Goal: Task Accomplishment & Management: Manage account settings

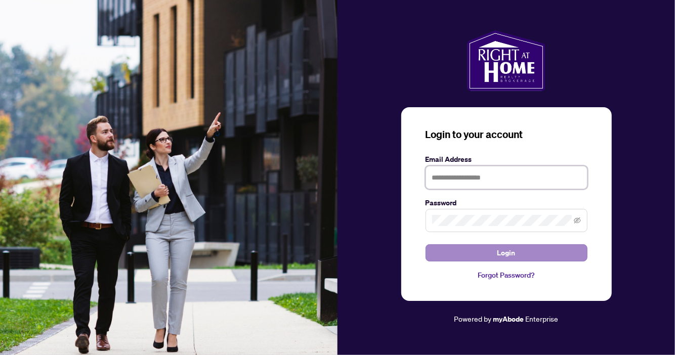
type input "**********"
click at [503, 253] on span "Login" at bounding box center [506, 253] width 18 height 16
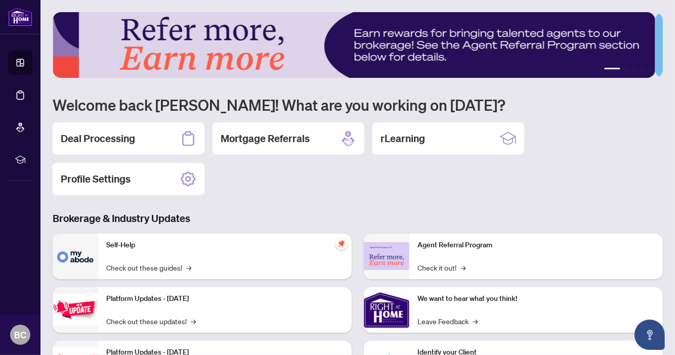
scroll to position [111, 0]
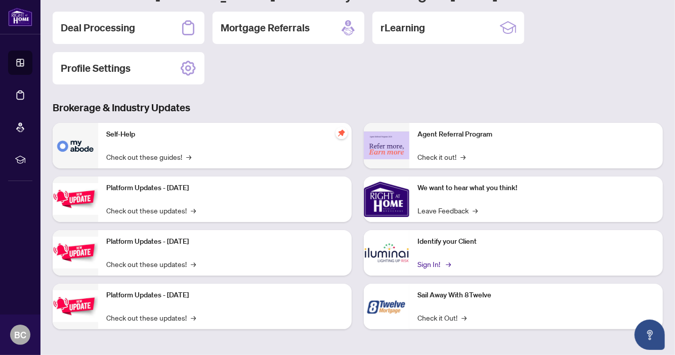
click at [425, 261] on link "Sign In! →" at bounding box center [434, 264] width 32 height 11
click at [96, 21] on h2 "Deal Processing" at bounding box center [98, 28] width 74 height 14
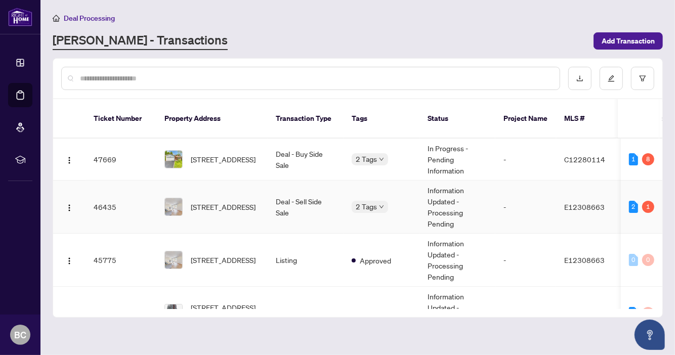
click at [230, 182] on td "[STREET_ADDRESS]" at bounding box center [211, 207] width 111 height 53
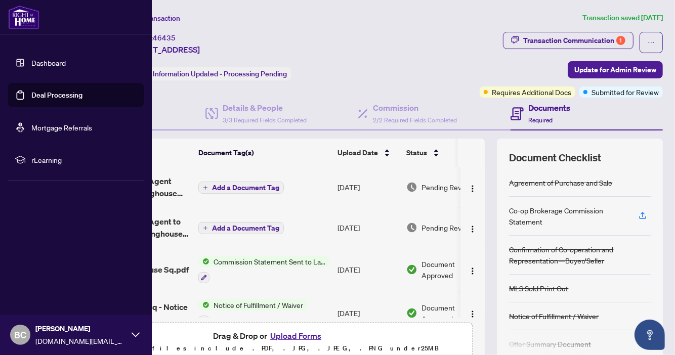
click at [53, 63] on link "Dashboard" at bounding box center [48, 62] width 34 height 9
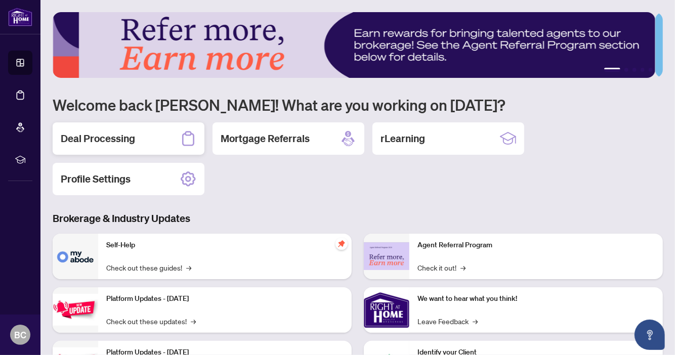
click at [123, 145] on div "Deal Processing" at bounding box center [129, 138] width 152 height 32
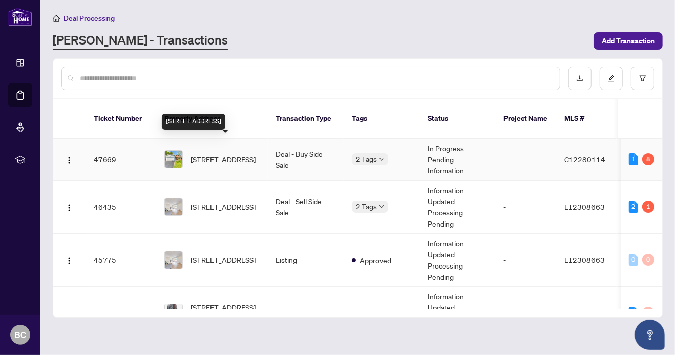
click at [227, 154] on span "[STREET_ADDRESS]" at bounding box center [223, 159] width 65 height 11
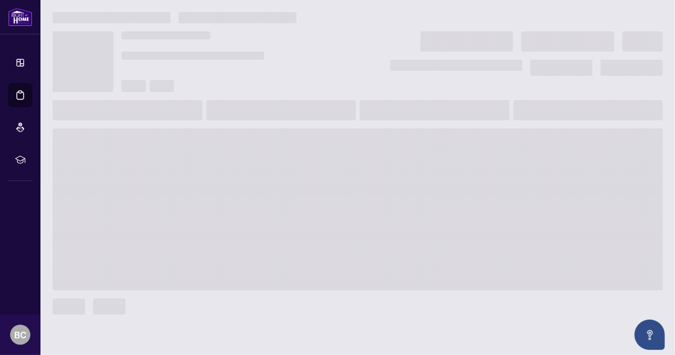
click at [227, 147] on span at bounding box center [358, 210] width 610 height 162
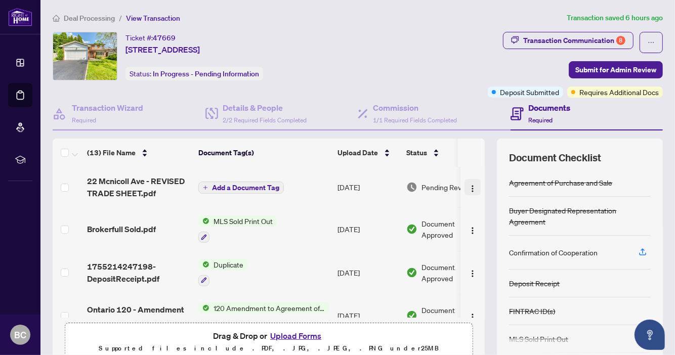
click at [469, 187] on img "button" at bounding box center [473, 189] width 8 height 8
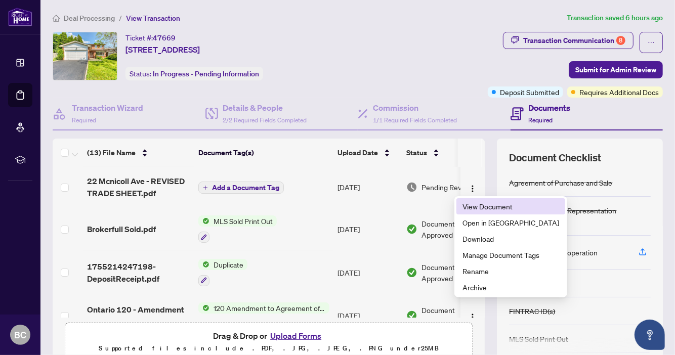
click at [487, 206] on span "View Document" at bounding box center [511, 206] width 97 height 11
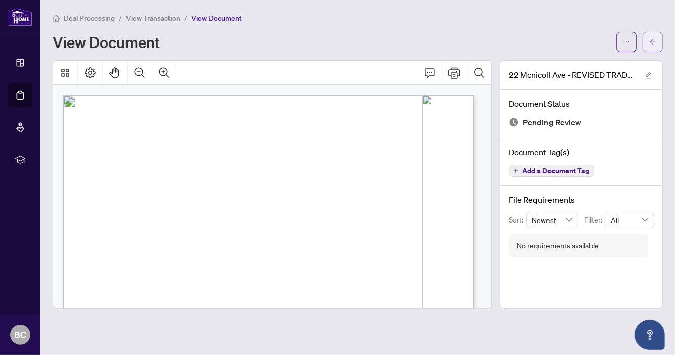
click at [652, 37] on span "button" at bounding box center [652, 42] width 7 height 16
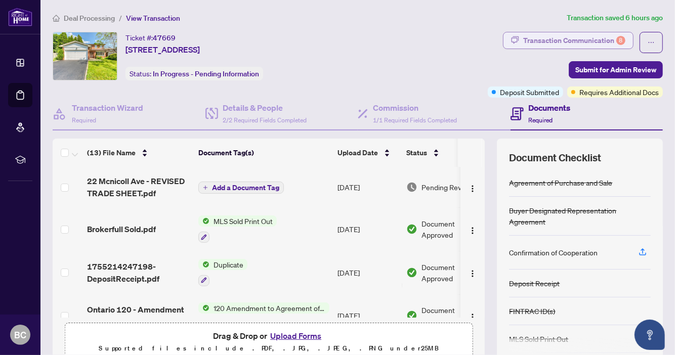
click at [576, 37] on div "Transaction Communication 8" at bounding box center [574, 40] width 102 height 16
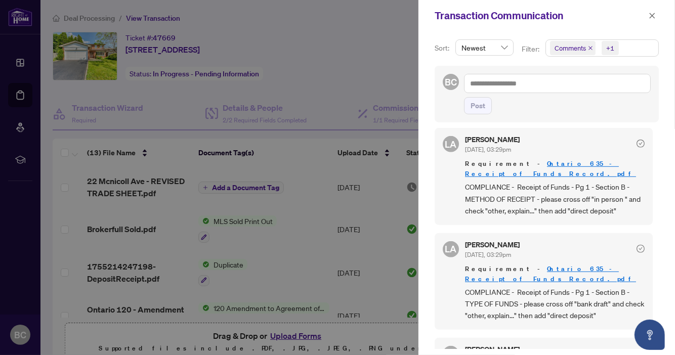
scroll to position [533, 0]
click at [281, 266] on div at bounding box center [337, 177] width 675 height 355
click at [648, 13] on button "button" at bounding box center [652, 16] width 13 height 12
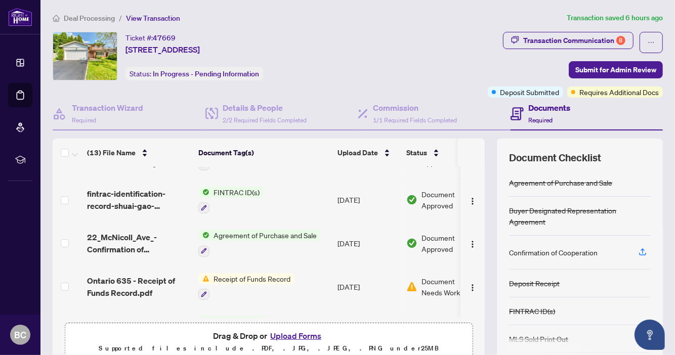
scroll to position [245, 0]
click at [469, 284] on img "button" at bounding box center [473, 288] width 8 height 8
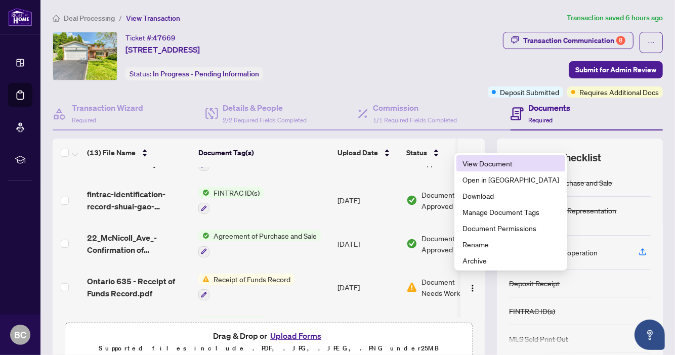
click at [488, 162] on span "View Document" at bounding box center [511, 163] width 97 height 11
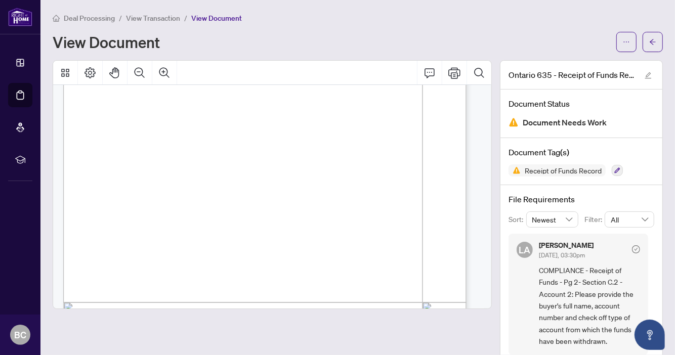
scroll to position [146, 0]
click at [649, 37] on span "button" at bounding box center [652, 42] width 7 height 16
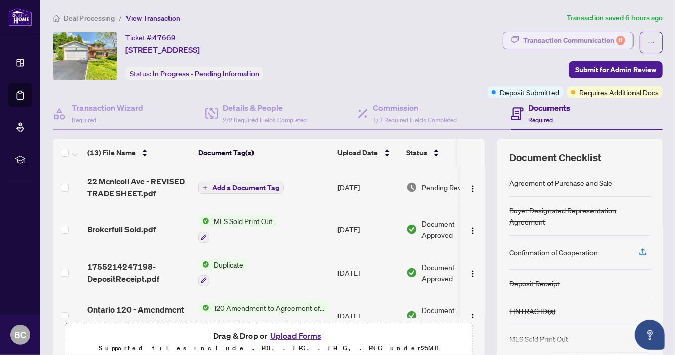
click at [566, 38] on div "Transaction Communication 8" at bounding box center [574, 40] width 102 height 16
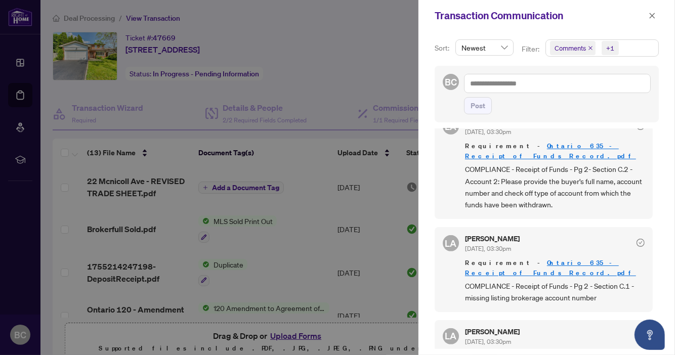
scroll to position [254, 0]
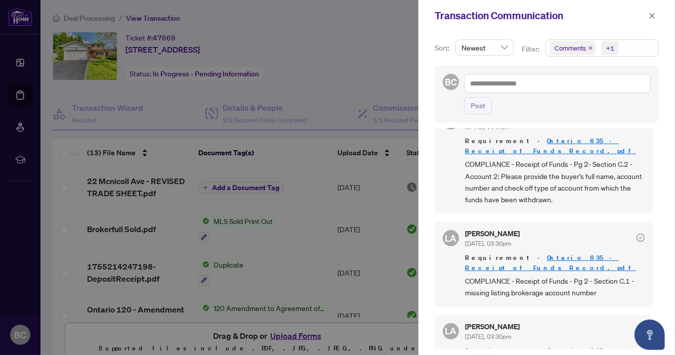
click at [329, 223] on div at bounding box center [337, 177] width 675 height 355
click at [655, 16] on icon "close" at bounding box center [652, 15] width 7 height 7
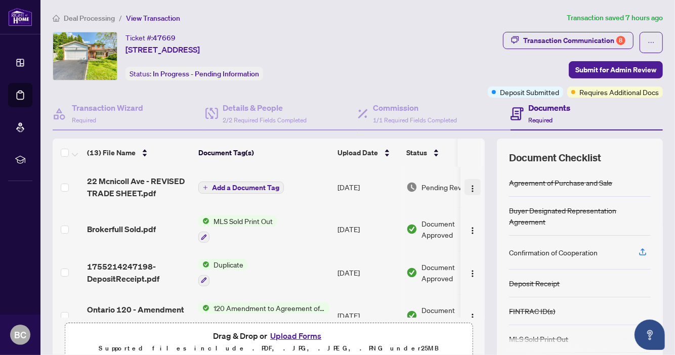
click at [469, 188] on img "button" at bounding box center [473, 189] width 8 height 8
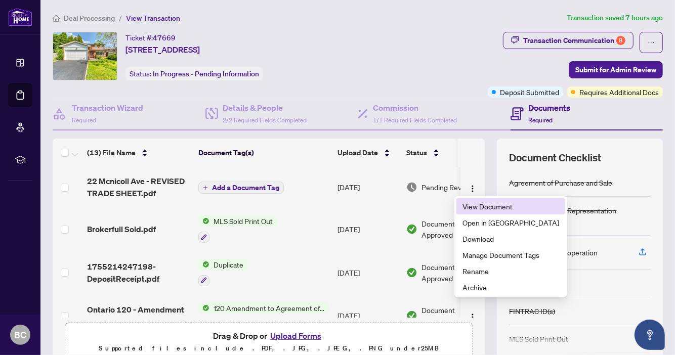
click at [484, 213] on li "View Document" at bounding box center [510, 206] width 109 height 16
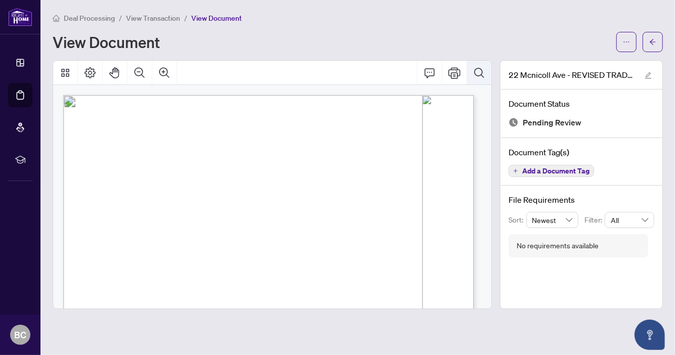
click at [482, 70] on icon "Search Document" at bounding box center [479, 73] width 10 height 10
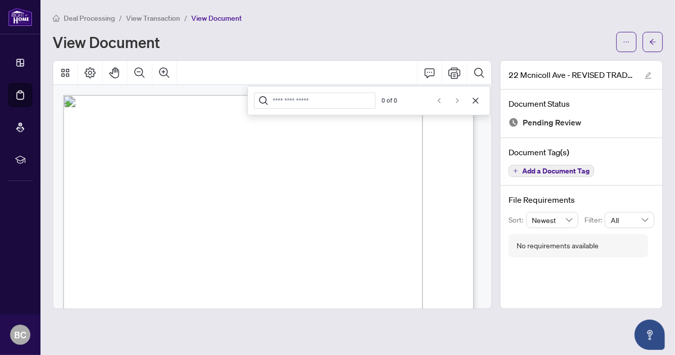
drag, startPoint x: 383, startPoint y: 52, endPoint x: 358, endPoint y: 274, distance: 224.0
click at [358, 274] on div "Deal Processing / View Transaction / View Document View Document 22 Mcnicoll Av…" at bounding box center [358, 160] width 610 height 297
click at [475, 101] on icon "Cancel" at bounding box center [476, 101] width 8 height 8
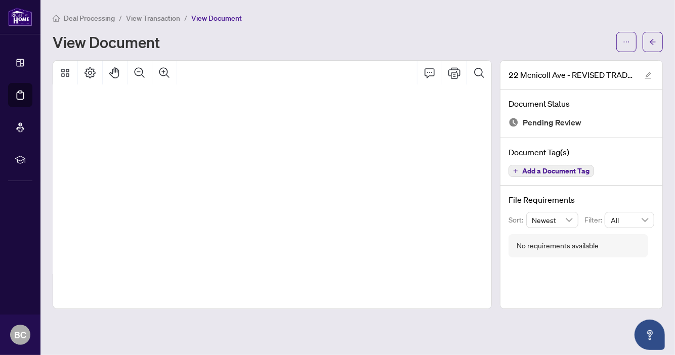
scroll to position [60, 144]
click at [629, 37] on span "button" at bounding box center [626, 42] width 7 height 16
click at [654, 36] on span "button" at bounding box center [652, 42] width 7 height 16
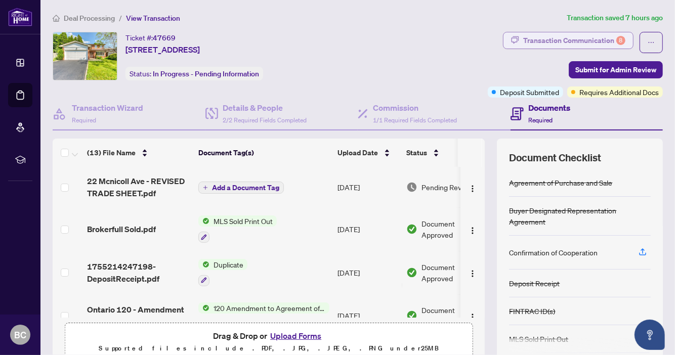
click at [575, 33] on div "Transaction Communication 8" at bounding box center [574, 40] width 102 height 16
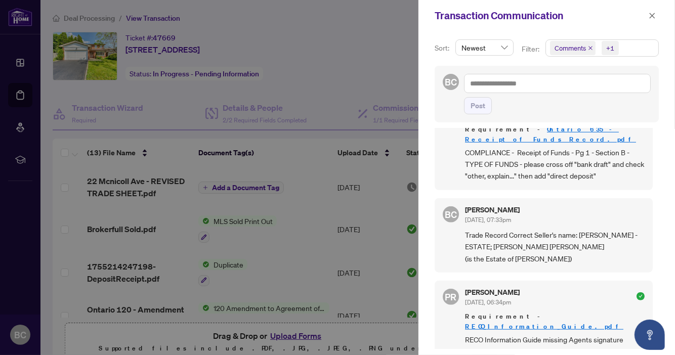
scroll to position [673, 0]
click at [299, 194] on div at bounding box center [337, 177] width 675 height 355
click at [652, 15] on icon "close" at bounding box center [653, 16] width 6 height 6
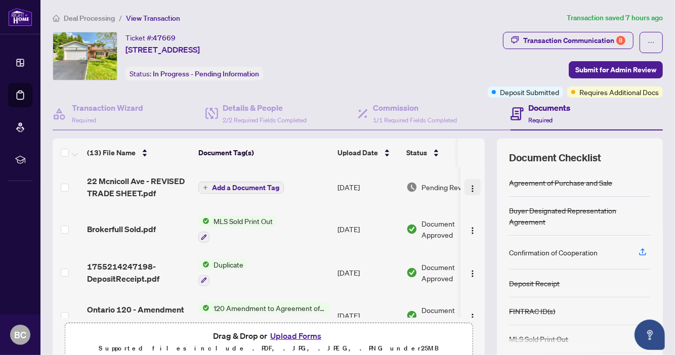
click at [469, 185] on img "button" at bounding box center [473, 189] width 8 height 8
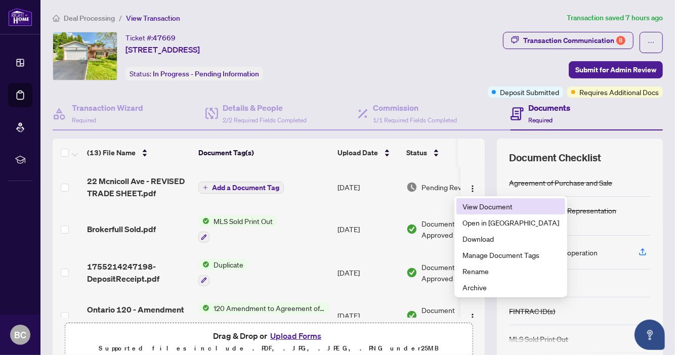
click at [481, 204] on span "View Document" at bounding box center [511, 206] width 97 height 11
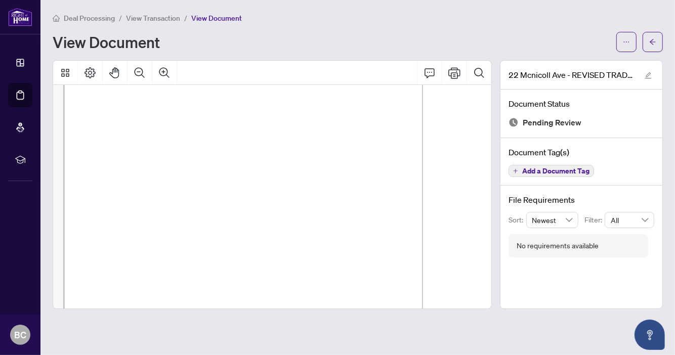
scroll to position [142, 1]
click at [303, 348] on main "Deal Processing / View Transaction / View Document View Document 22 Mcnicoll Av…" at bounding box center [357, 177] width 635 height 355
click at [308, 347] on main "Deal Processing / View Transaction / View Document View Document 22 Mcnicoll Av…" at bounding box center [357, 177] width 635 height 355
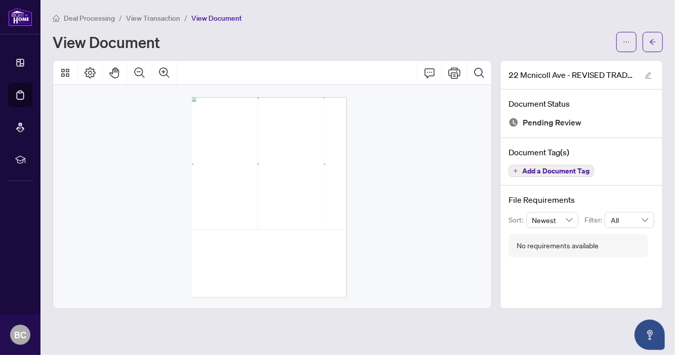
scroll to position [0, 0]
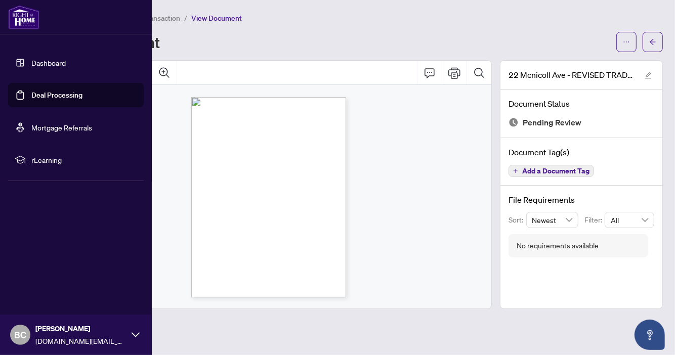
click at [48, 62] on link "Dashboard" at bounding box center [48, 62] width 34 height 9
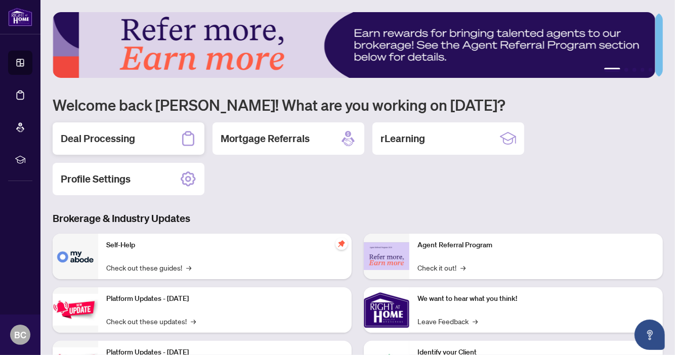
click at [110, 137] on h2 "Deal Processing" at bounding box center [98, 139] width 74 height 14
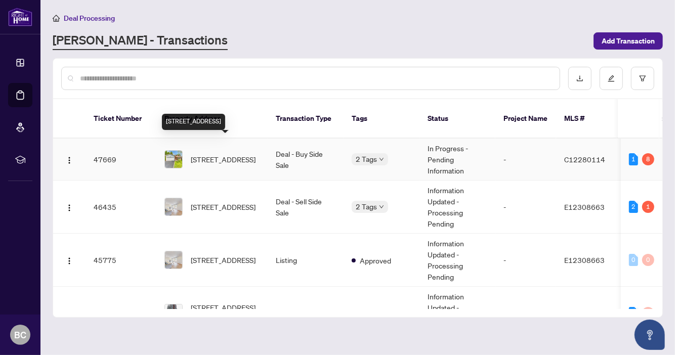
click at [216, 154] on span "[STREET_ADDRESS]" at bounding box center [223, 159] width 65 height 11
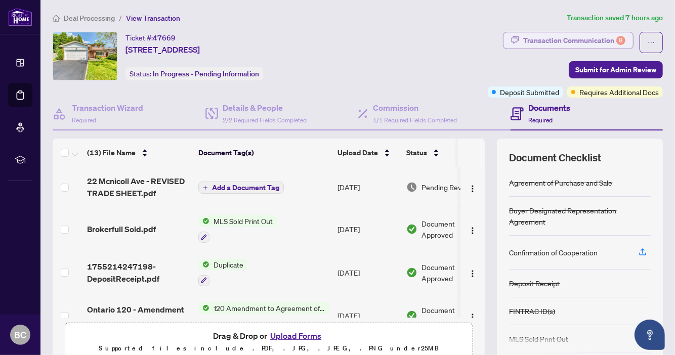
click at [579, 37] on div "Transaction Communication 8" at bounding box center [574, 40] width 102 height 16
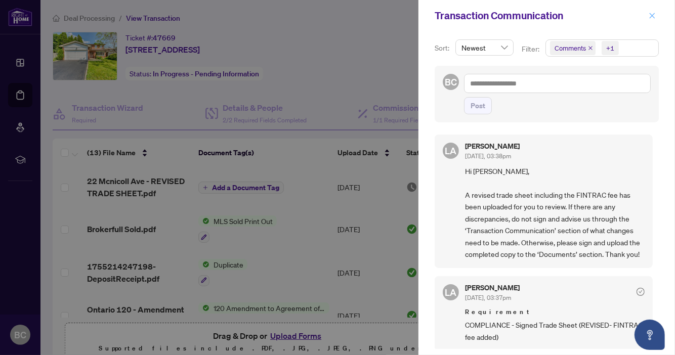
click at [651, 17] on icon "close" at bounding box center [652, 15] width 7 height 7
